Goal: Information Seeking & Learning: Learn about a topic

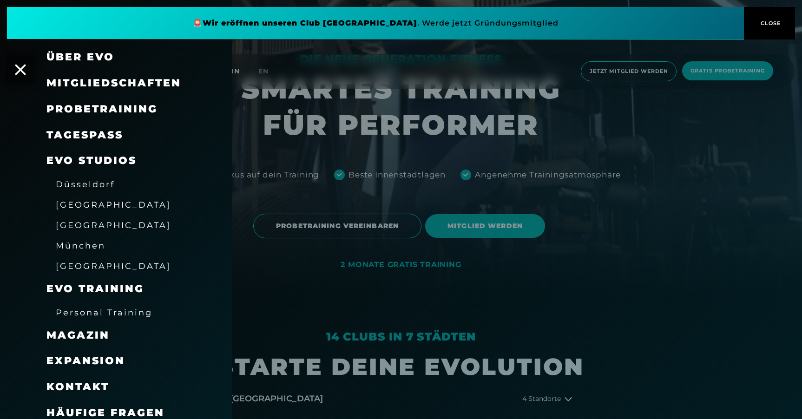
scroll to position [129, 0]
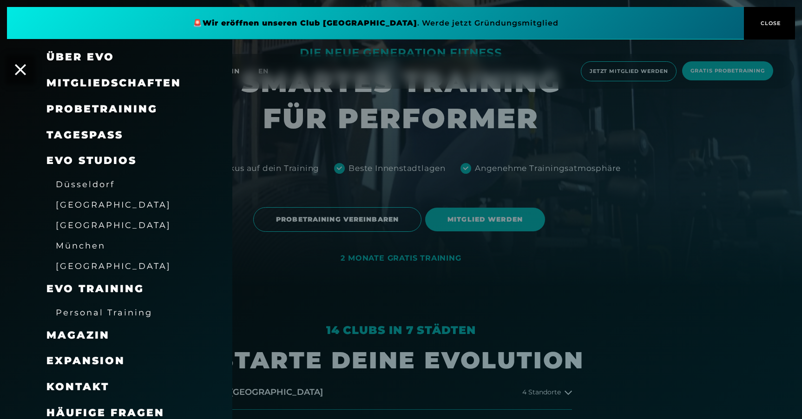
click at [81, 307] on span "Personal Training" at bounding box center [104, 312] width 97 height 10
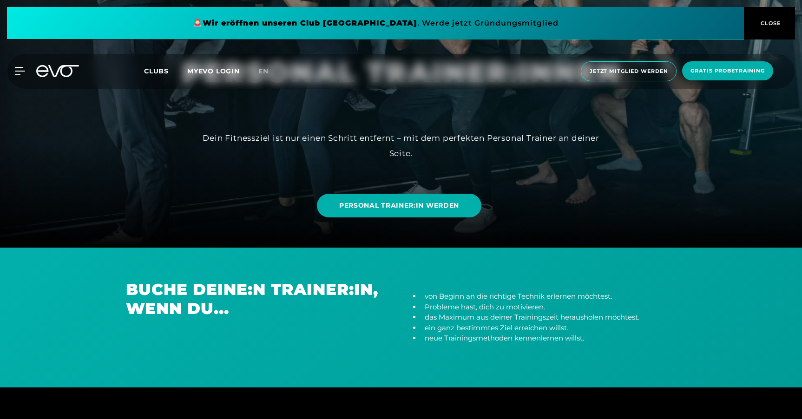
scroll to position [204, 0]
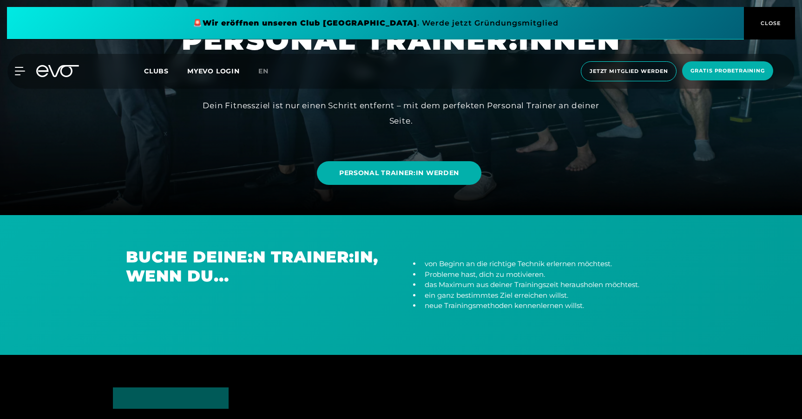
click at [296, 252] on h2 "Buche deine:n Trainer:in, wenn du..." at bounding box center [257, 267] width 262 height 38
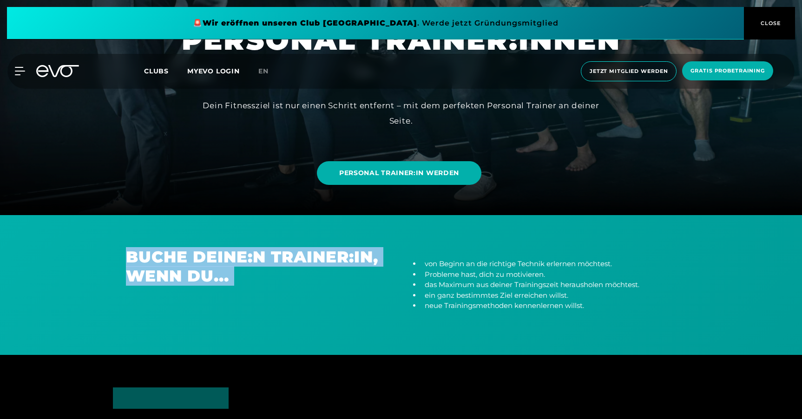
click at [297, 267] on h2 "Buche deine:n Trainer:in, wenn du..." at bounding box center [257, 267] width 262 height 38
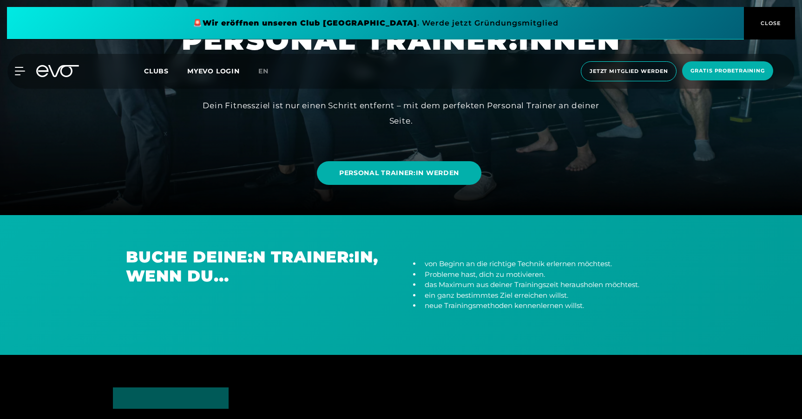
click at [297, 267] on h2 "Buche deine:n Trainer:in, wenn du..." at bounding box center [257, 267] width 262 height 38
click at [502, 283] on li "das Maximum aus deiner Trainingszeit herausholen möchtest." at bounding box center [548, 285] width 255 height 11
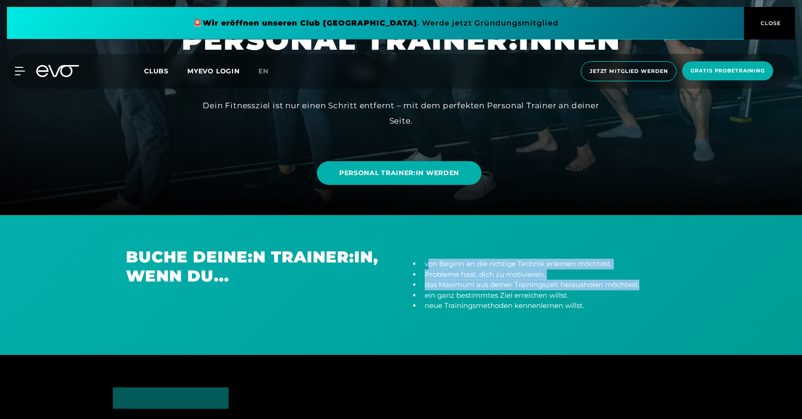
drag, startPoint x: 428, startPoint y: 263, endPoint x: 647, endPoint y: 287, distance: 220.0
click at [647, 287] on ul "von Beginn an die richtige Technik erlernen möchtest. Probleme hast, dich zu mo…" at bounding box center [545, 285] width 262 height 52
click at [569, 304] on li "neue Trainingsmethoden kennenlernen willst." at bounding box center [548, 305] width 255 height 11
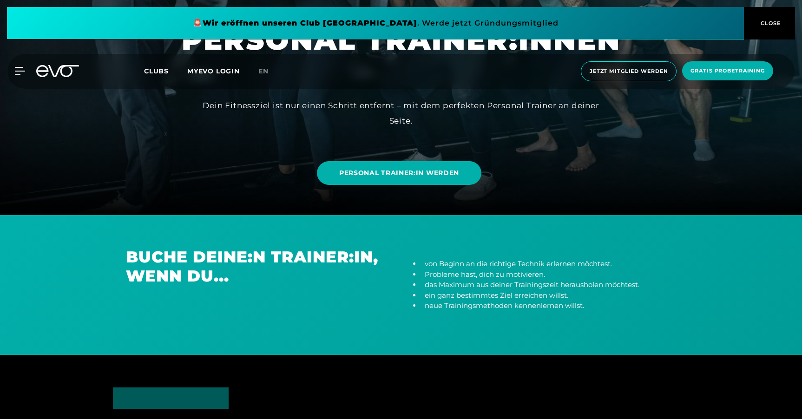
click at [525, 299] on li "ein ganz bestimmtes Ziel erreichen willst." at bounding box center [548, 295] width 255 height 11
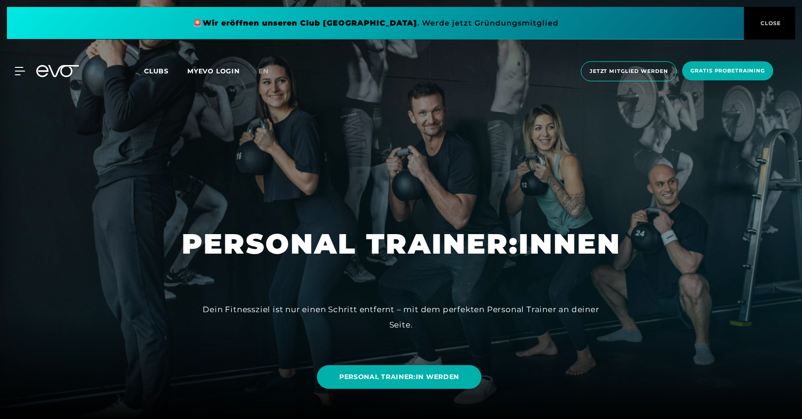
scroll to position [0, 0]
